Goal: Book appointment/travel/reservation

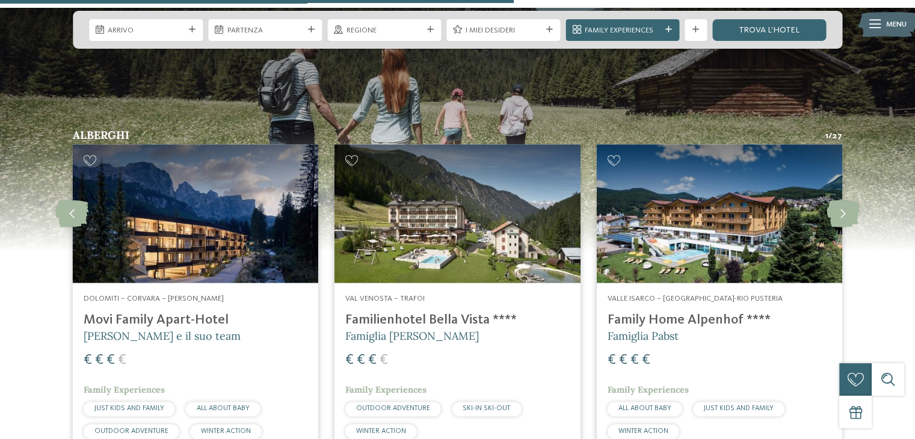
scroll to position [1864, 0]
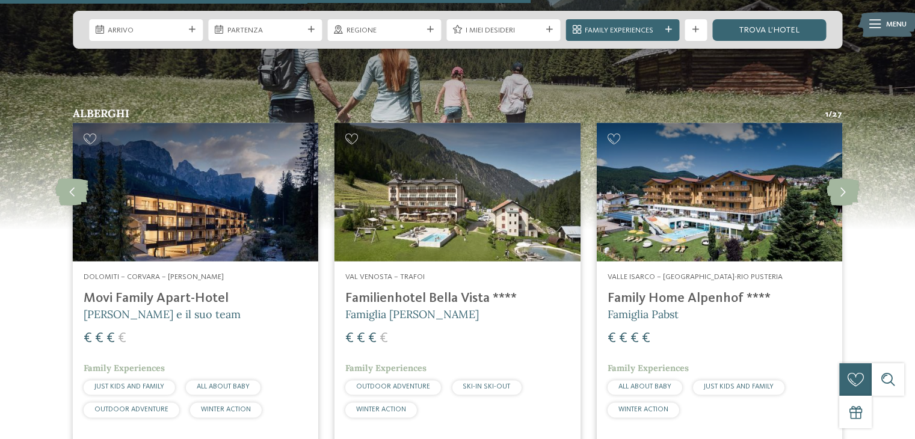
click at [664, 295] on h4 "Family Home Alpenhof ****" at bounding box center [719, 298] width 224 height 16
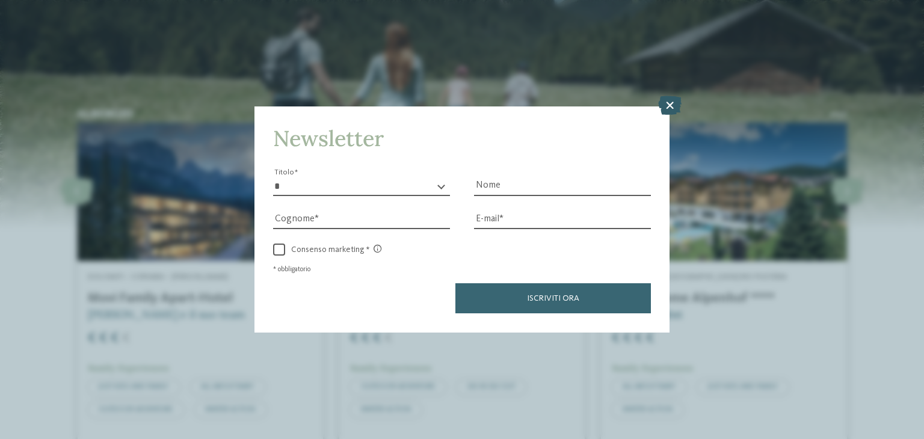
click at [667, 103] on icon at bounding box center [669, 105] width 23 height 19
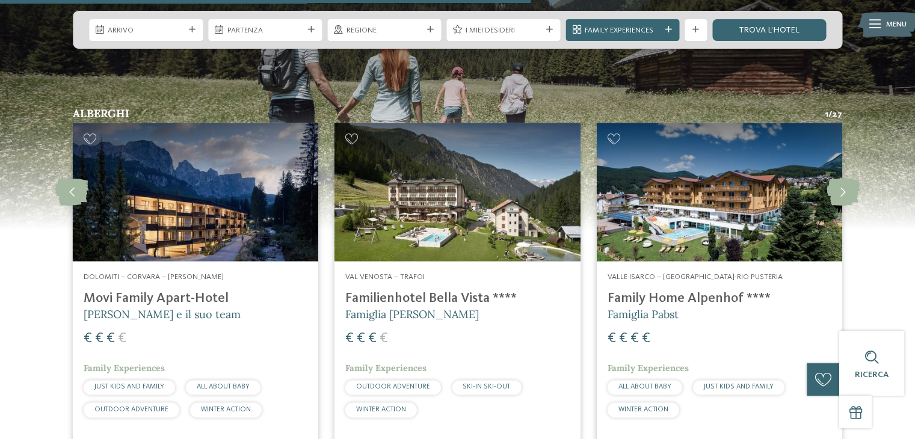
click at [423, 196] on img at bounding box center [456, 192] width 245 height 138
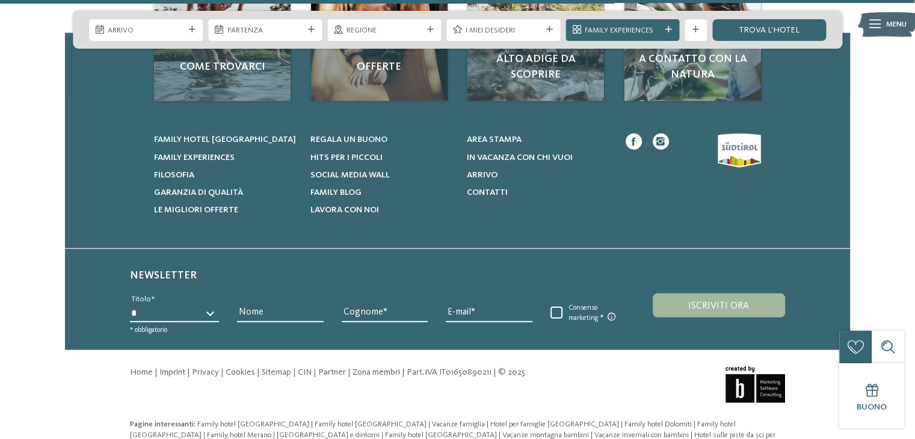
scroll to position [3239, 0]
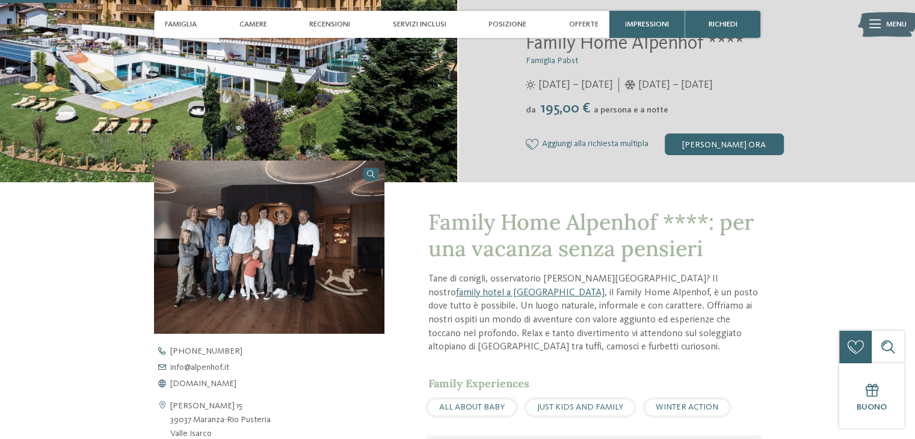
scroll to position [60, 0]
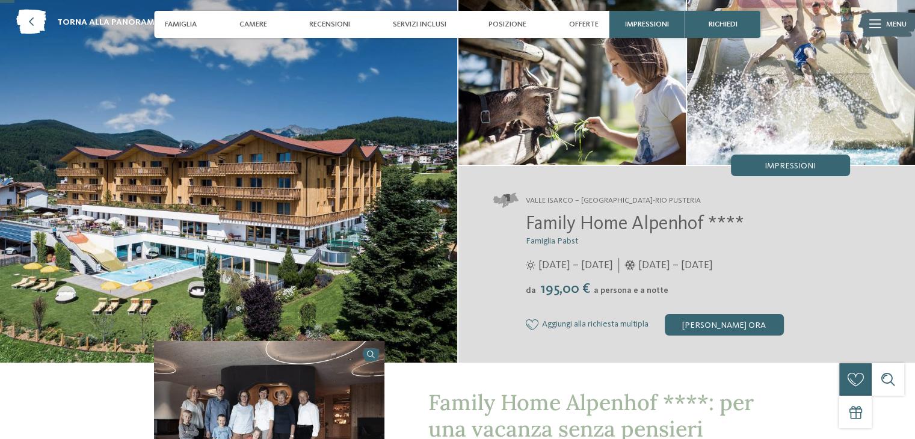
click at [277, 227] on img at bounding box center [228, 178] width 457 height 369
click at [284, 231] on img at bounding box center [228, 178] width 457 height 369
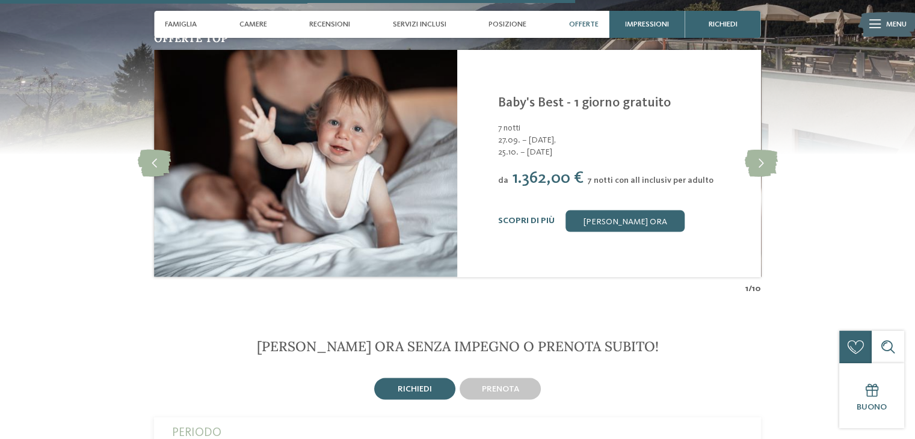
scroll to position [2345, 0]
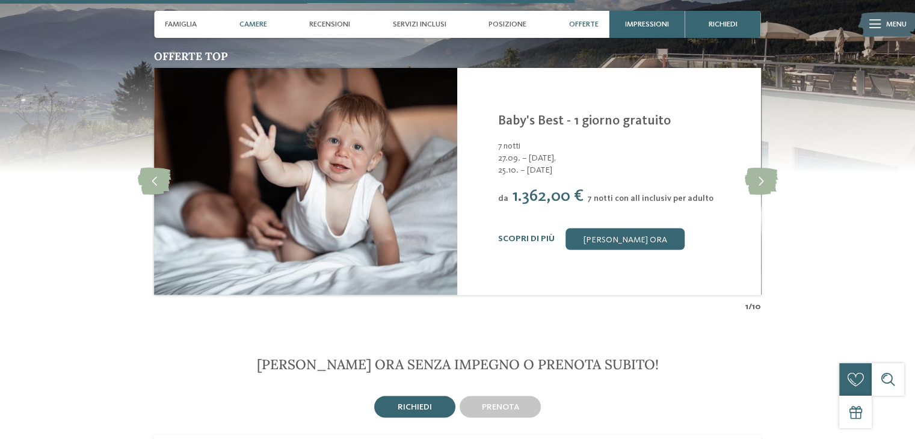
click at [256, 22] on span "Camere" at bounding box center [253, 24] width 28 height 9
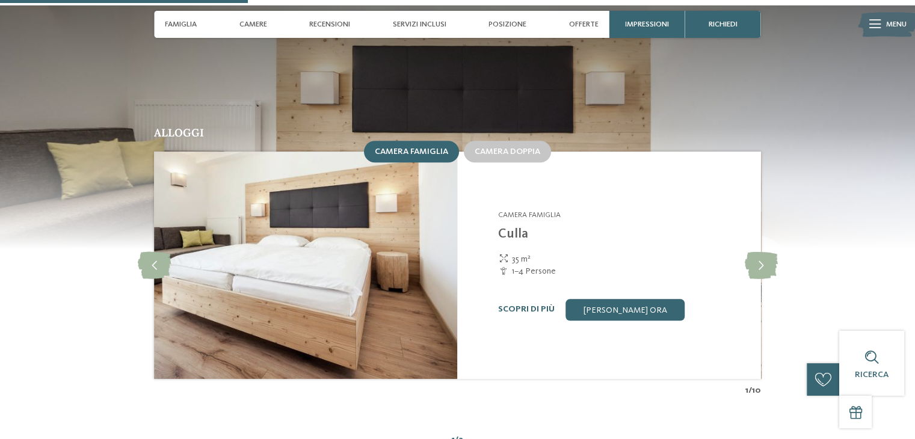
scroll to position [1010, 0]
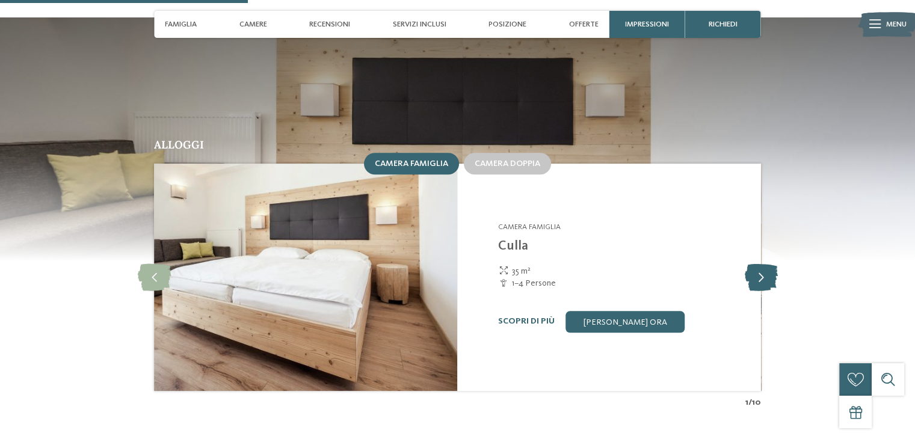
click at [762, 263] on icon at bounding box center [760, 276] width 33 height 27
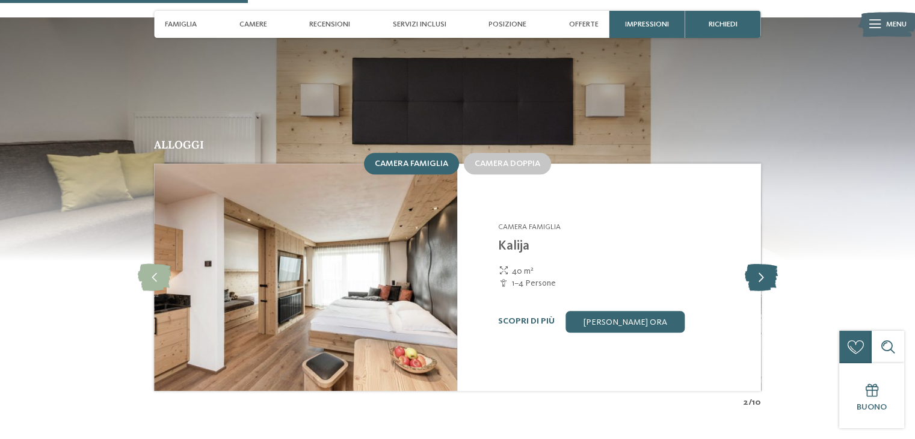
click at [762, 263] on icon at bounding box center [760, 276] width 33 height 27
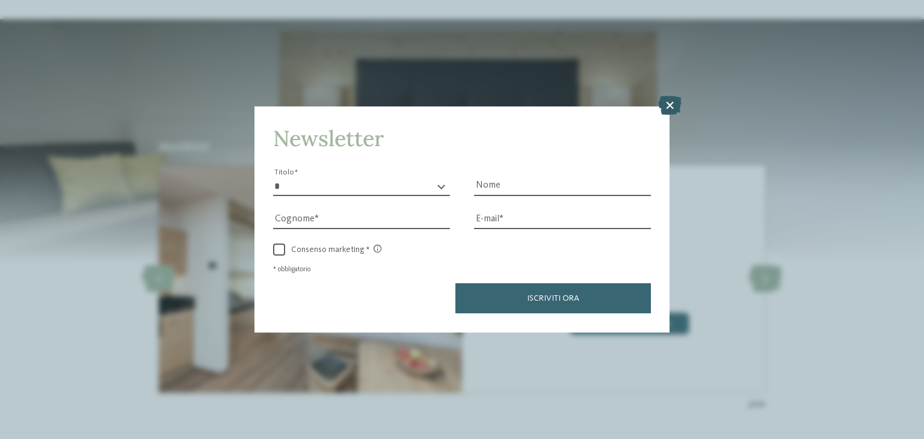
click at [674, 106] on icon at bounding box center [669, 105] width 23 height 19
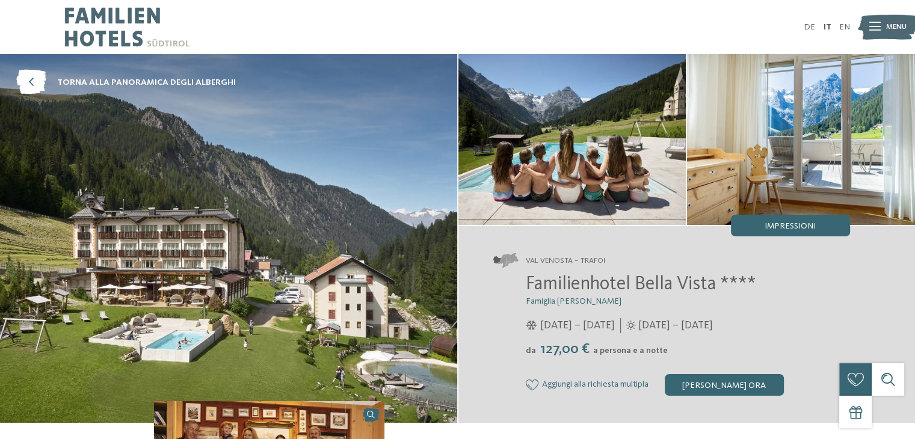
click at [250, 281] on img at bounding box center [228, 238] width 457 height 369
click at [248, 280] on img at bounding box center [228, 238] width 457 height 369
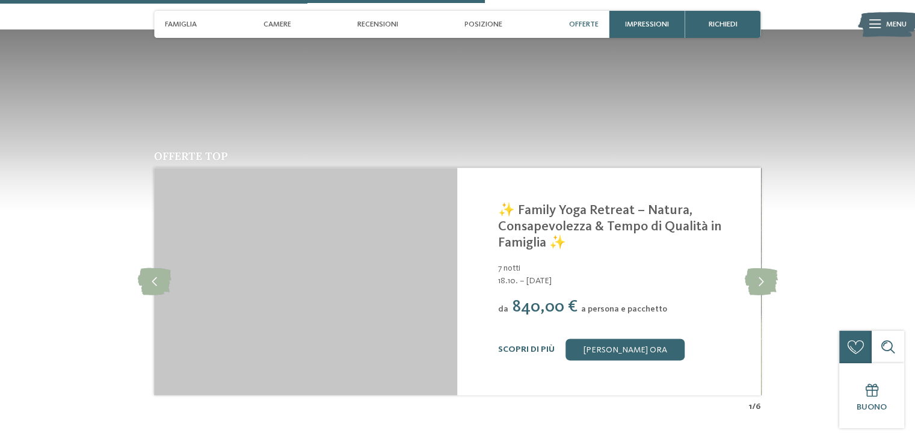
scroll to position [1624, 0]
